Goal: Task Accomplishment & Management: Manage account settings

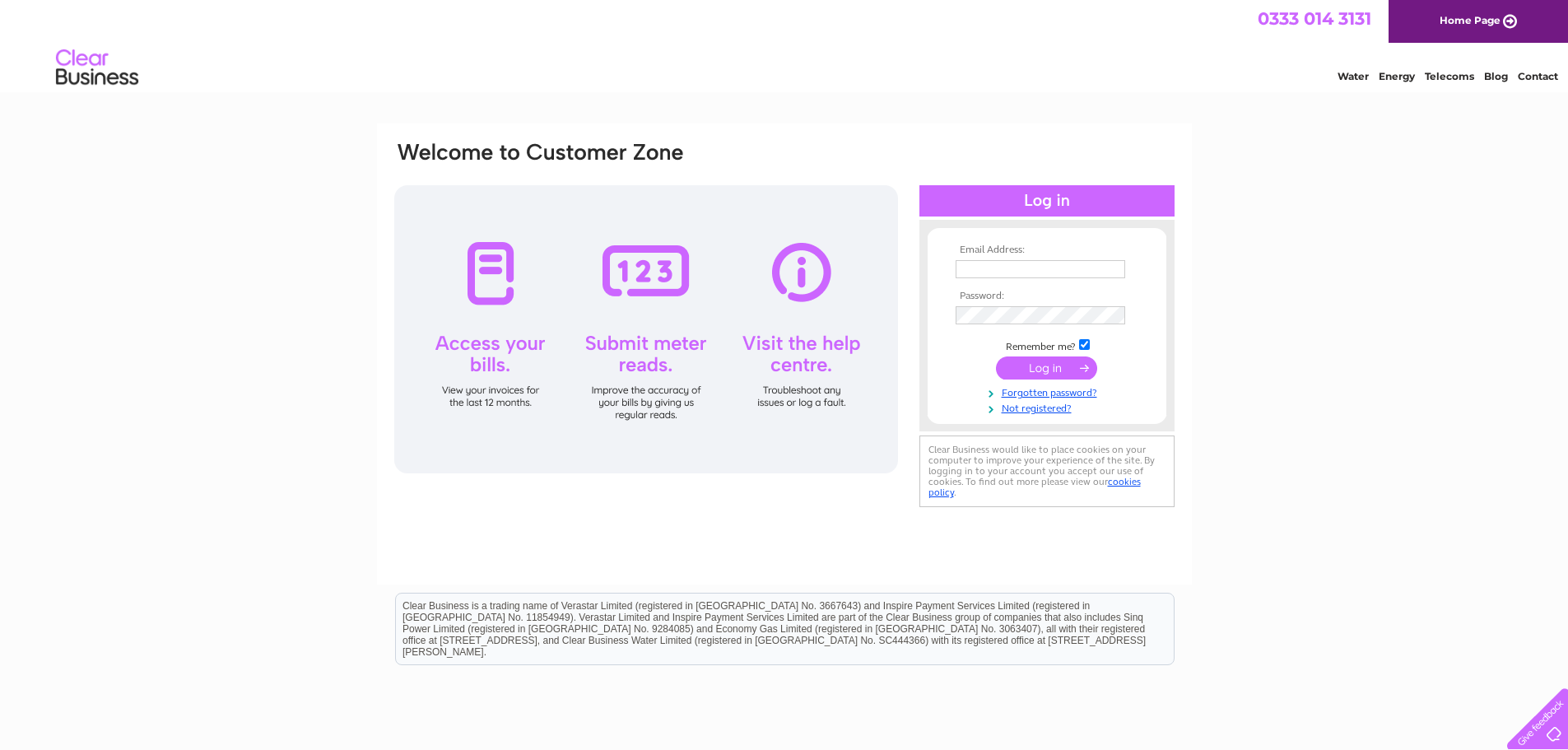
type input "info@critchleymilkdelivery.co.uk"
click at [894, 320] on div "Email Address: info@critchleymilkdelivery.co.uk Password:" at bounding box center [784, 327] width 784 height 373
click at [996, 358] on input "submit" at bounding box center [1046, 370] width 101 height 23
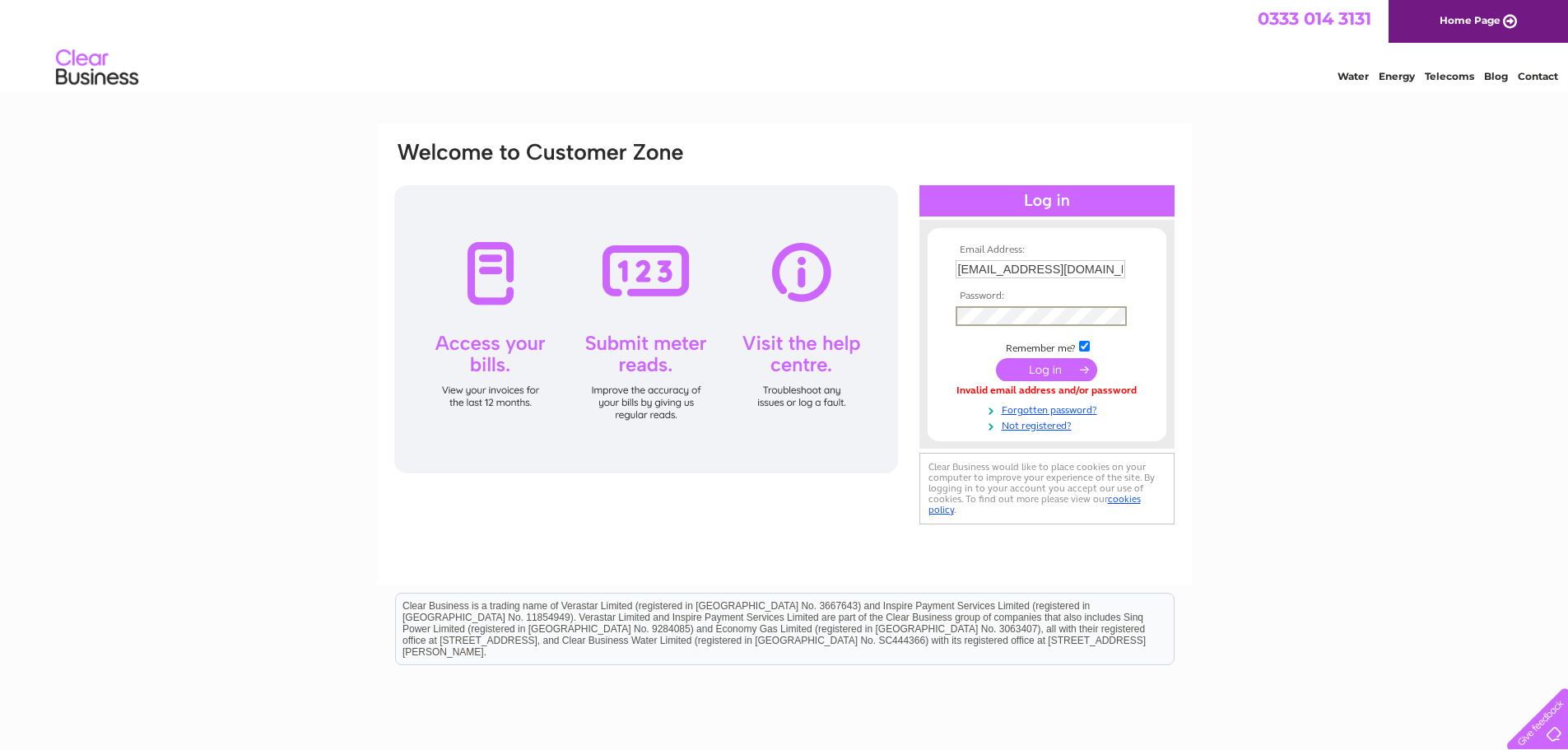
click at [940, 301] on form "Email Address: info@critchleymilkdelivery.co.uk Password: Forgotten password?" at bounding box center [1046, 338] width 239 height 188
click at [996, 358] on input "submit" at bounding box center [1046, 370] width 101 height 23
click at [1012, 375] on input "submit" at bounding box center [1046, 370] width 101 height 23
click at [916, 327] on div "Email Address: info@critchleymilkdelivery.co.uk Password:" at bounding box center [784, 334] width 784 height 388
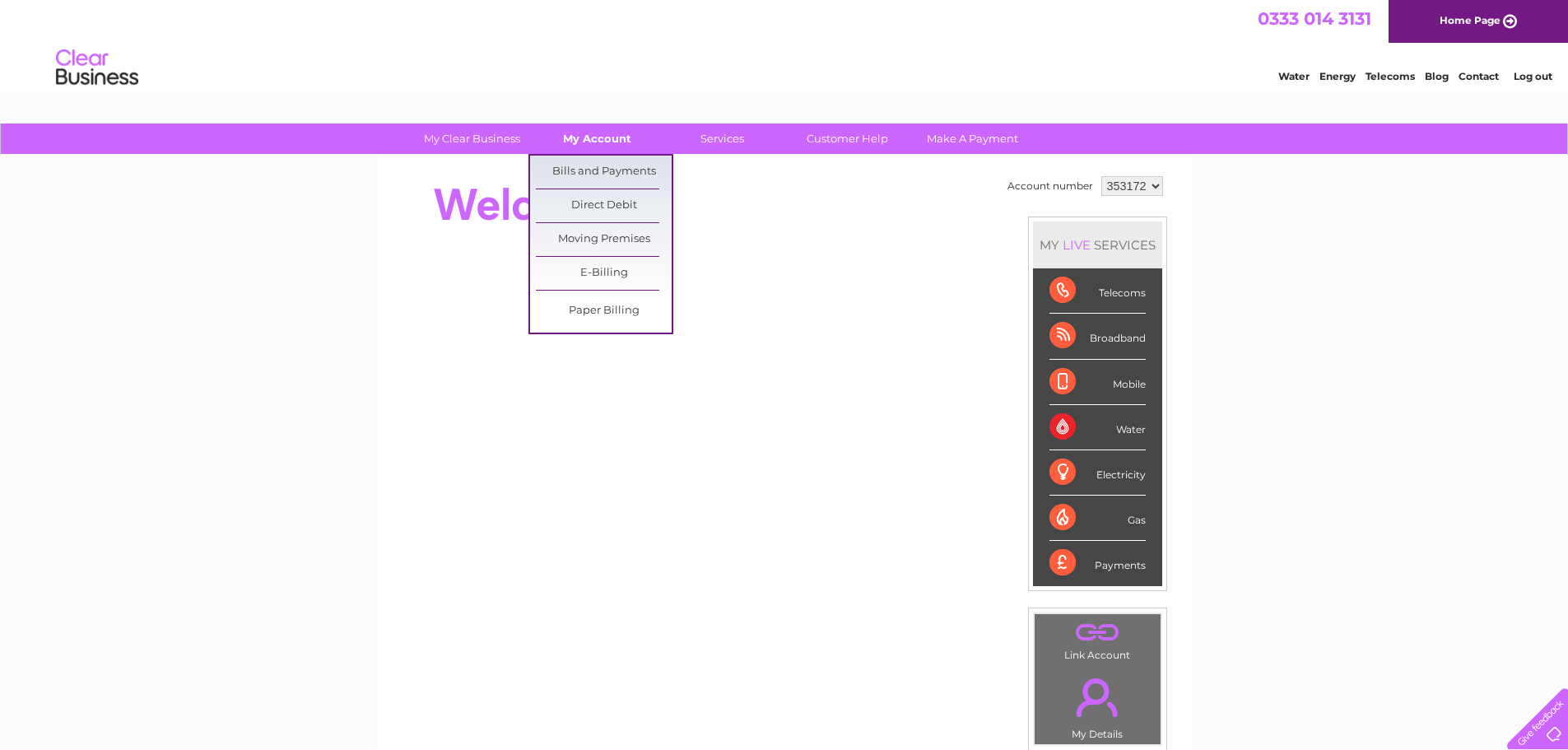
click at [595, 136] on link "My Account" at bounding box center [597, 139] width 136 height 31
click at [580, 181] on link "Bills and Payments" at bounding box center [604, 173] width 136 height 33
click at [596, 178] on link "Bills and Payments" at bounding box center [604, 173] width 136 height 33
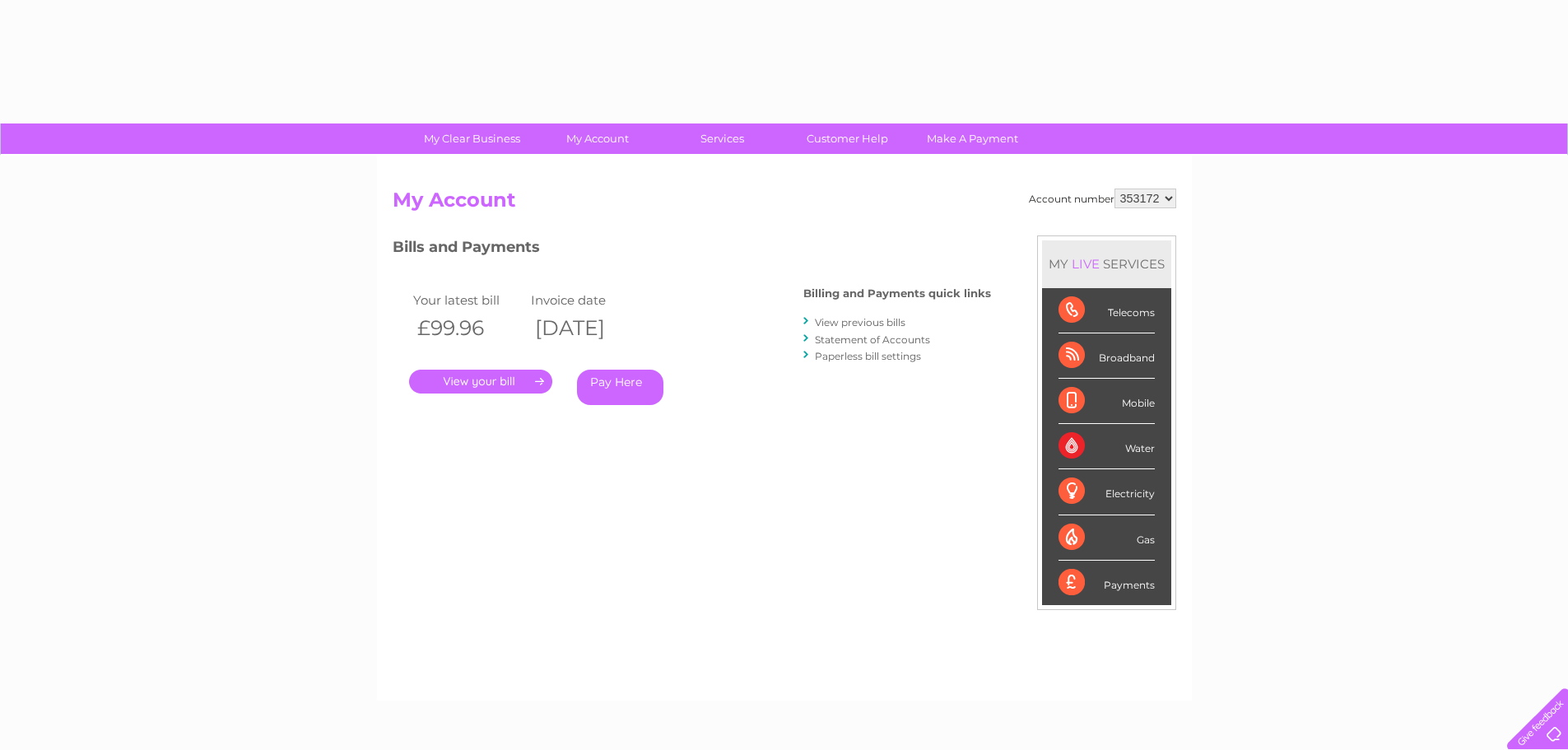
click at [466, 381] on link "." at bounding box center [480, 382] width 143 height 24
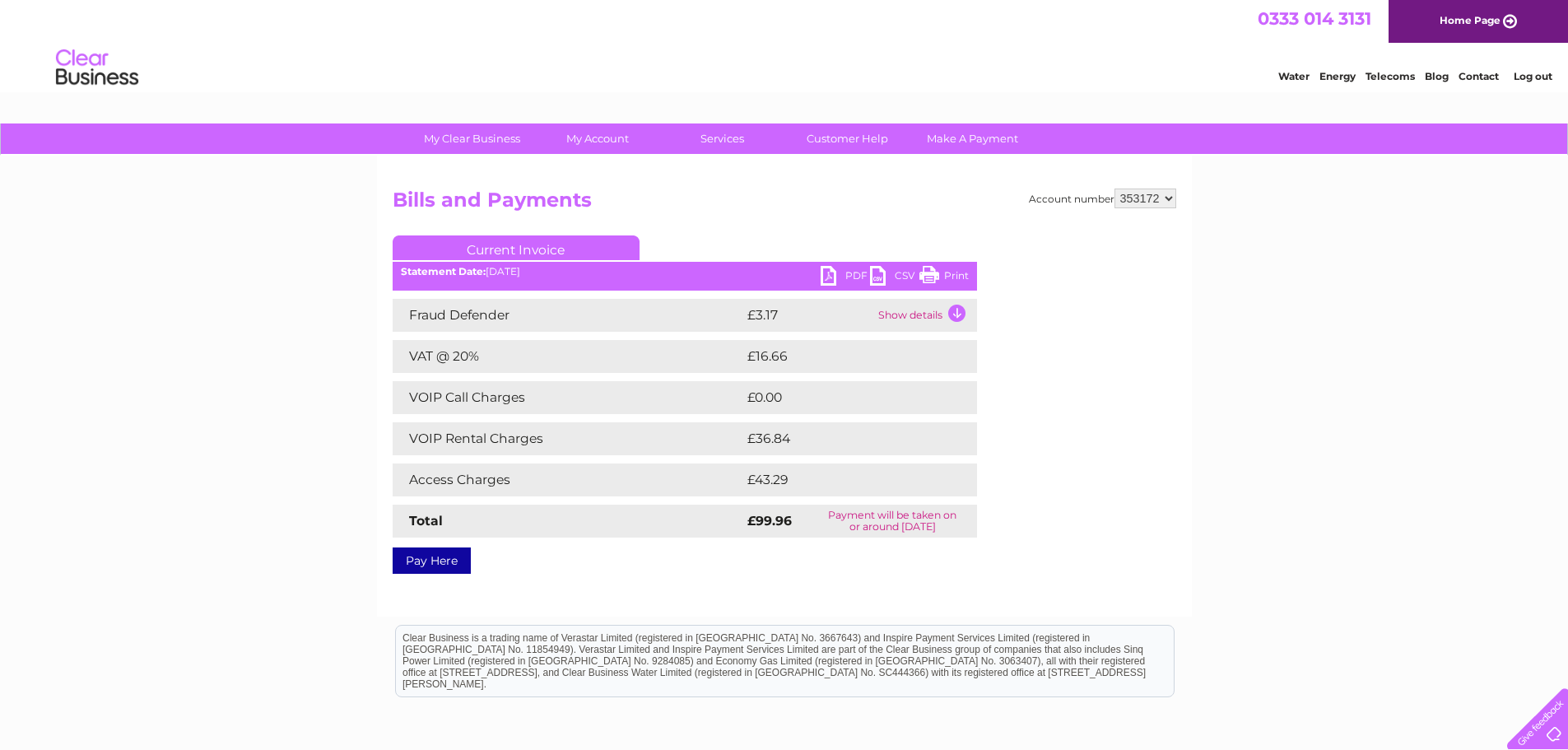
click at [945, 271] on link "Print" at bounding box center [944, 278] width 50 height 24
click at [858, 275] on link "PDF" at bounding box center [845, 278] width 50 height 24
